Goal: Transaction & Acquisition: Purchase product/service

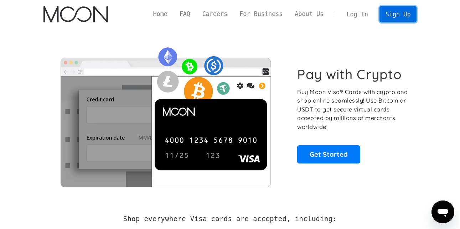
click at [400, 17] on link "Sign Up" at bounding box center [398, 14] width 37 height 16
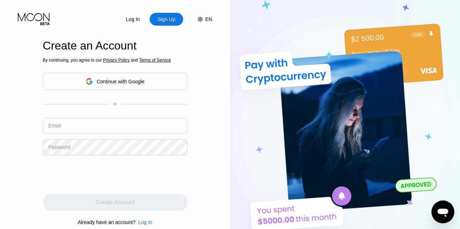
click at [99, 136] on div "Email" at bounding box center [115, 128] width 145 height 21
click at [96, 132] on input "text" at bounding box center [115, 126] width 145 height 16
type input "acc.gtp.1992@gmail.com"
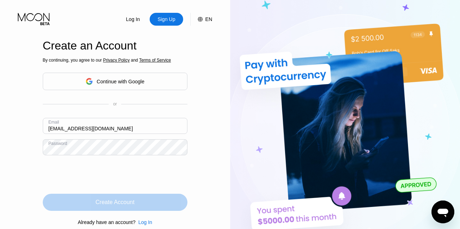
click at [97, 209] on div "Create Account" at bounding box center [115, 202] width 145 height 17
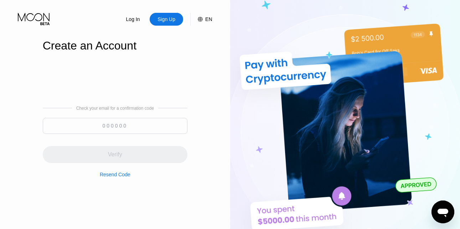
click at [106, 125] on input at bounding box center [115, 126] width 145 height 16
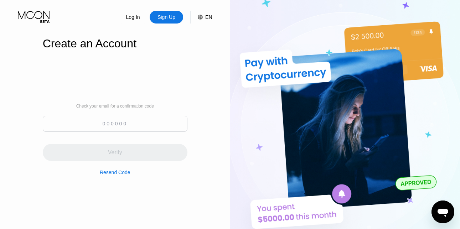
scroll to position [2, 0]
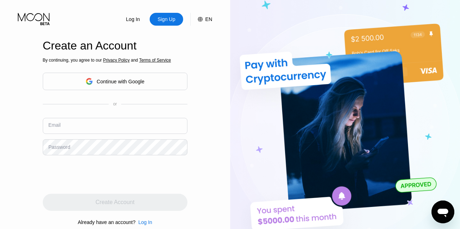
click at [87, 123] on input "text" at bounding box center [115, 126] width 145 height 16
type input "[EMAIL_ADDRESS][DOMAIN_NAME]"
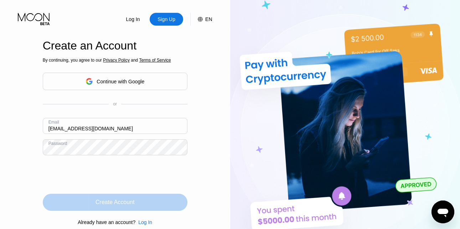
click at [152, 206] on div "Create Account" at bounding box center [115, 202] width 145 height 17
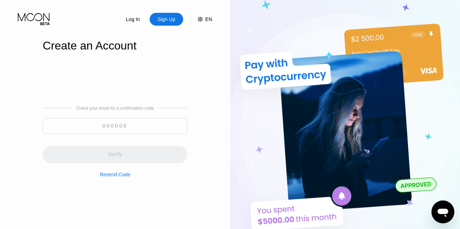
click at [108, 123] on input at bounding box center [115, 126] width 145 height 16
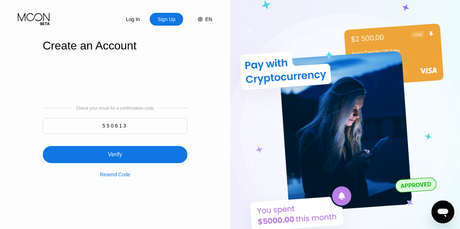
type input "550613"
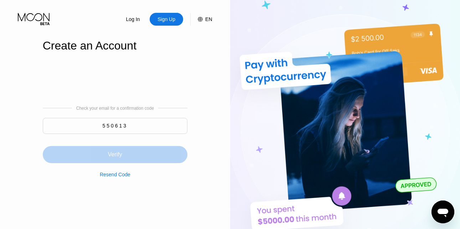
click at [133, 155] on div "Verify" at bounding box center [115, 154] width 145 height 17
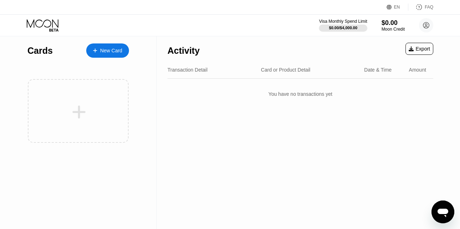
click at [37, 21] on icon at bounding box center [43, 25] width 33 height 12
click at [113, 54] on div "New Card" at bounding box center [107, 51] width 43 height 14
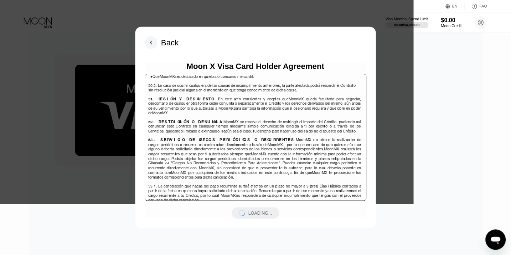
scroll to position [4631, 0]
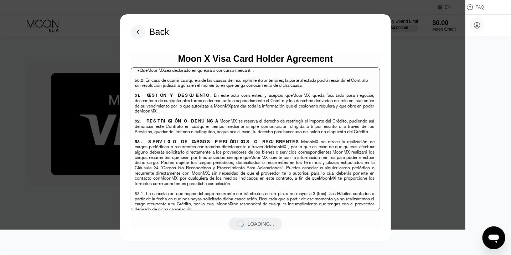
click at [140, 26] on rect at bounding box center [138, 32] width 14 height 14
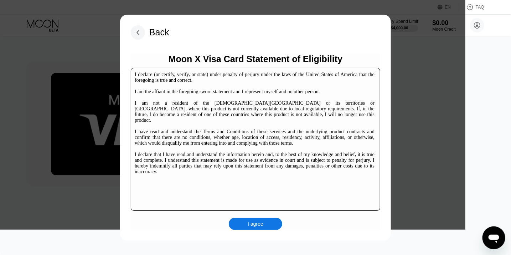
scroll to position [109, 0]
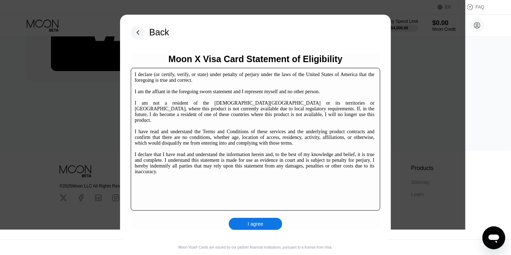
click at [259, 163] on div "I declare (or certify, verify, or state) under penalty of perjury under the law…" at bounding box center [255, 123] width 240 height 103
click at [252, 216] on div "Moon X Visa Card Statement of Eligibility I declare (or certify, verify, or sta…" at bounding box center [256, 142] width 250 height 176
click at [256, 224] on div "I agree" at bounding box center [255, 224] width 53 height 12
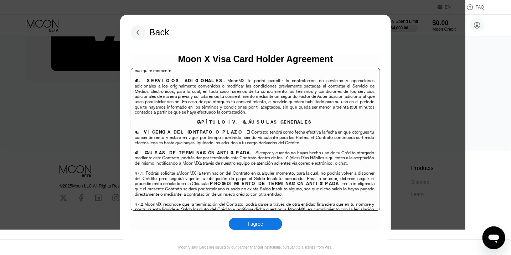
scroll to position [4631, 0]
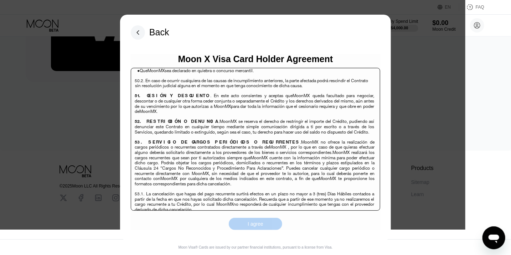
click at [261, 224] on div "I agree" at bounding box center [256, 223] width 16 height 6
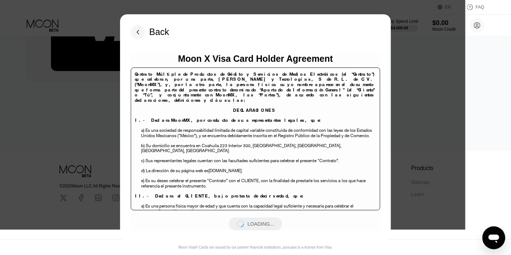
scroll to position [4631, 0]
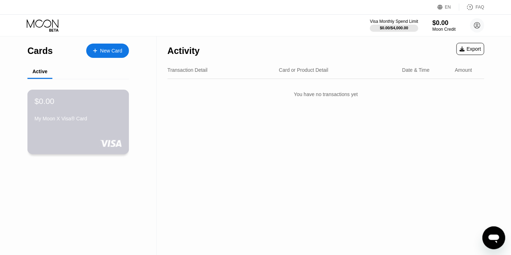
click at [83, 121] on div "My Moon X Visa® Card" at bounding box center [78, 119] width 87 height 6
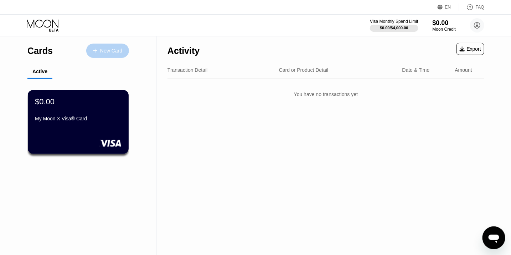
click at [112, 51] on div "New Card" at bounding box center [111, 51] width 22 height 6
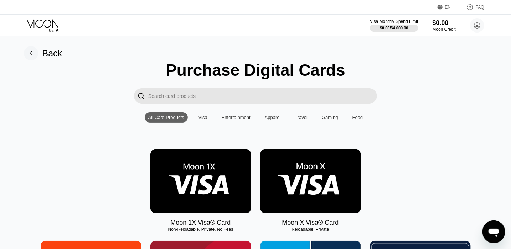
scroll to position [2, 0]
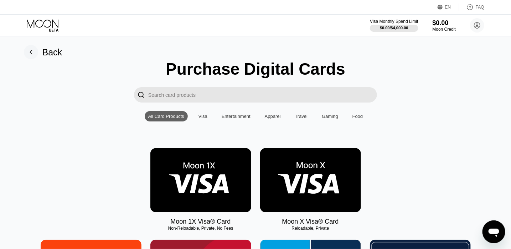
click at [209, 185] on img at bounding box center [200, 180] width 101 height 64
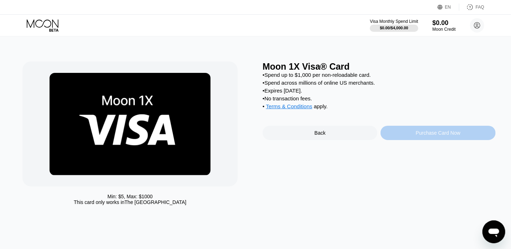
click at [423, 136] on div "Purchase Card Now" at bounding box center [438, 133] width 45 height 6
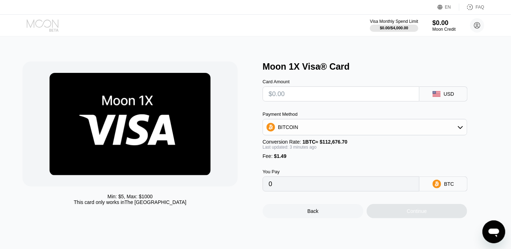
click at [42, 21] on icon at bounding box center [43, 23] width 32 height 8
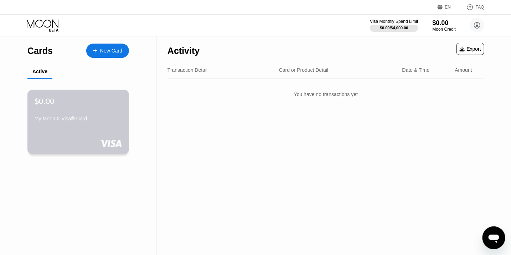
click at [57, 124] on div "My Moon X Visa® Card" at bounding box center [78, 120] width 87 height 9
